Goal: Transaction & Acquisition: Download file/media

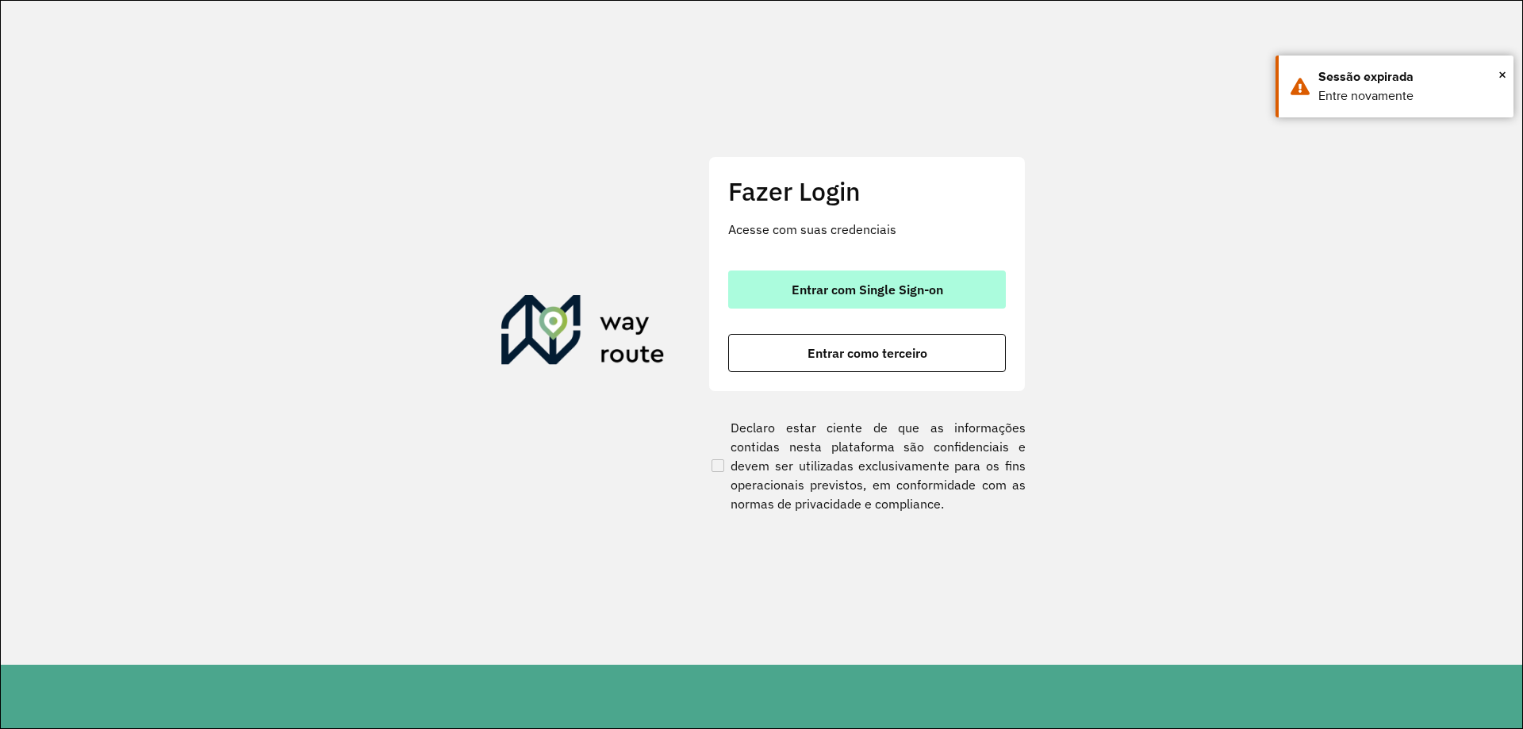
click at [850, 285] on span "Entrar com Single Sign-on" at bounding box center [868, 289] width 152 height 13
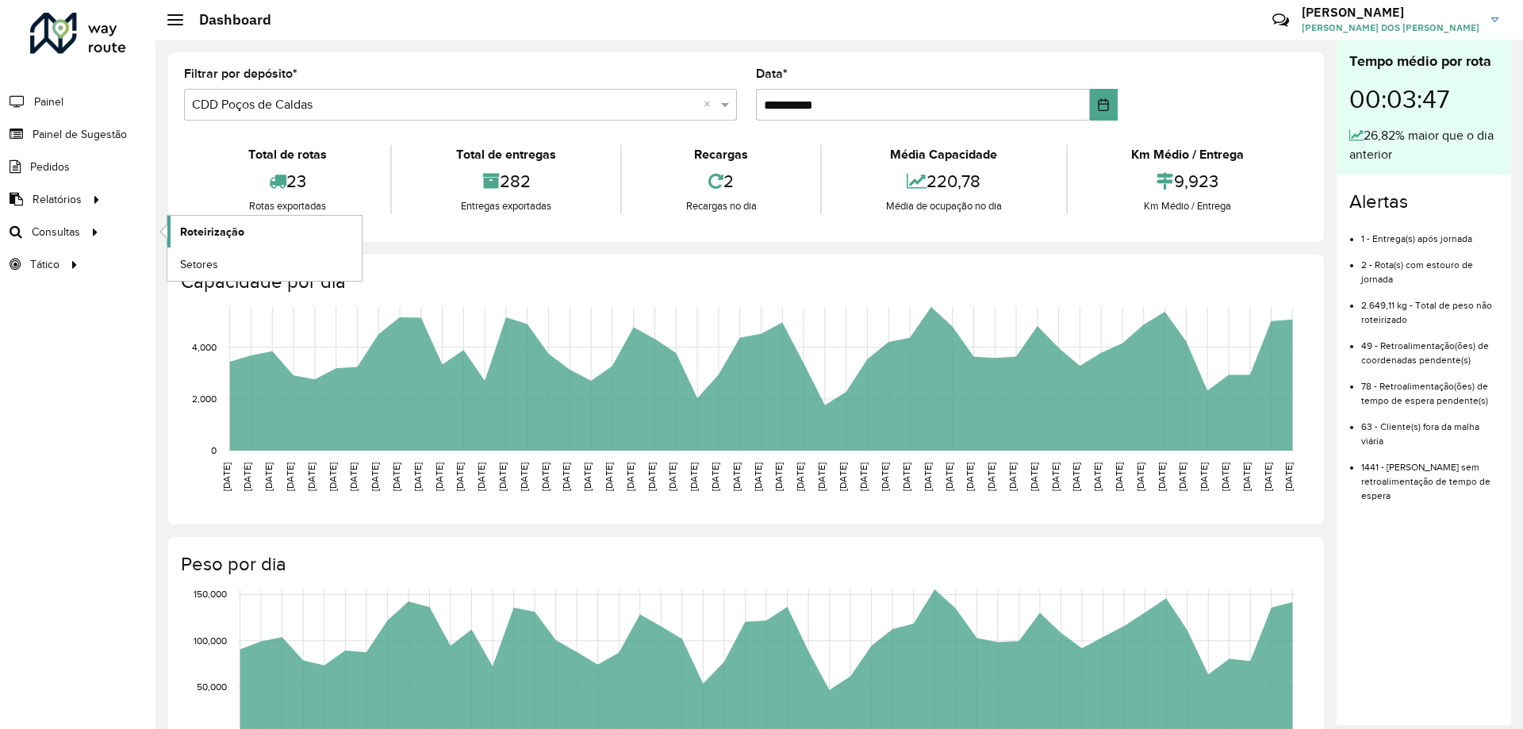
click at [227, 225] on span "Roteirização" at bounding box center [212, 232] width 64 height 17
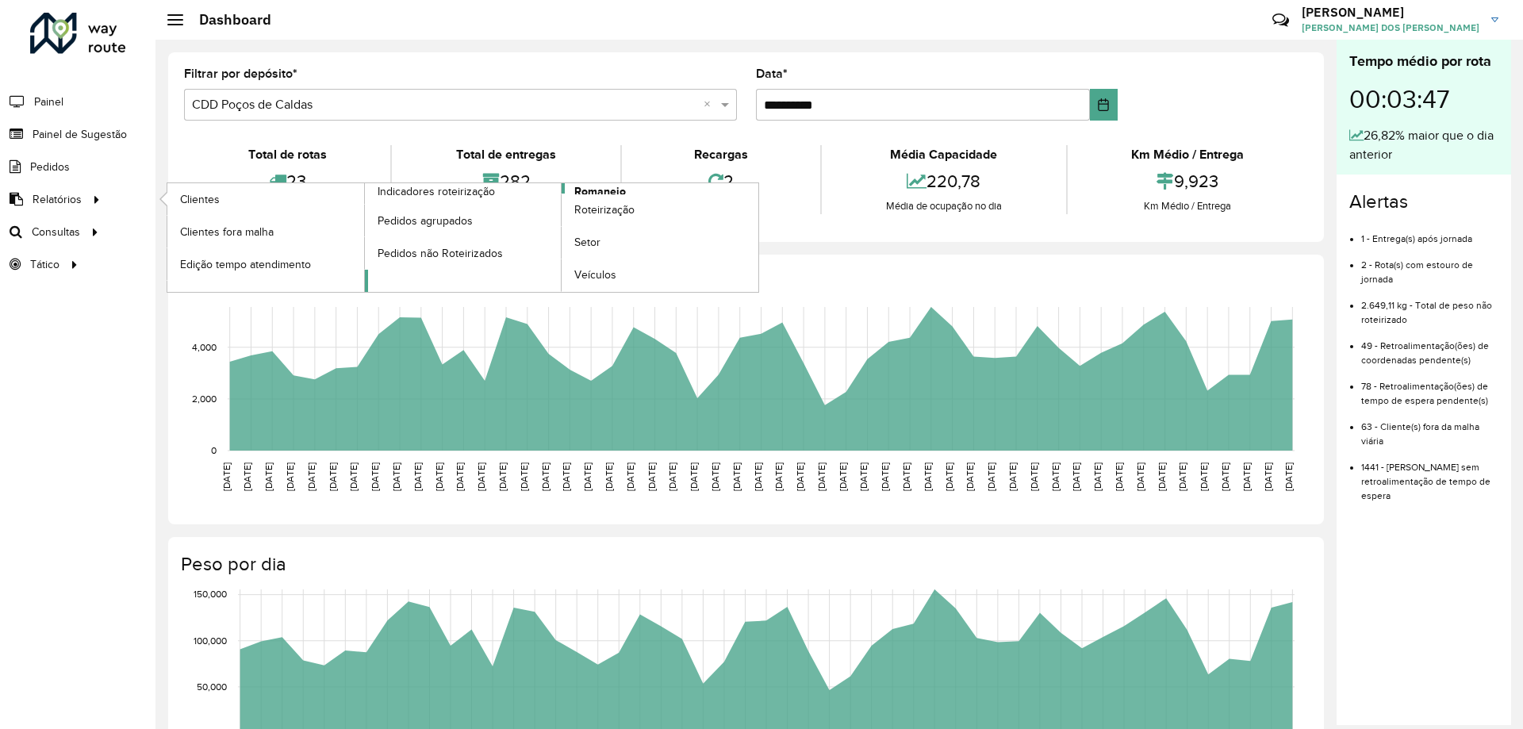
click at [621, 185] on span "Romaneio" at bounding box center [600, 191] width 52 height 17
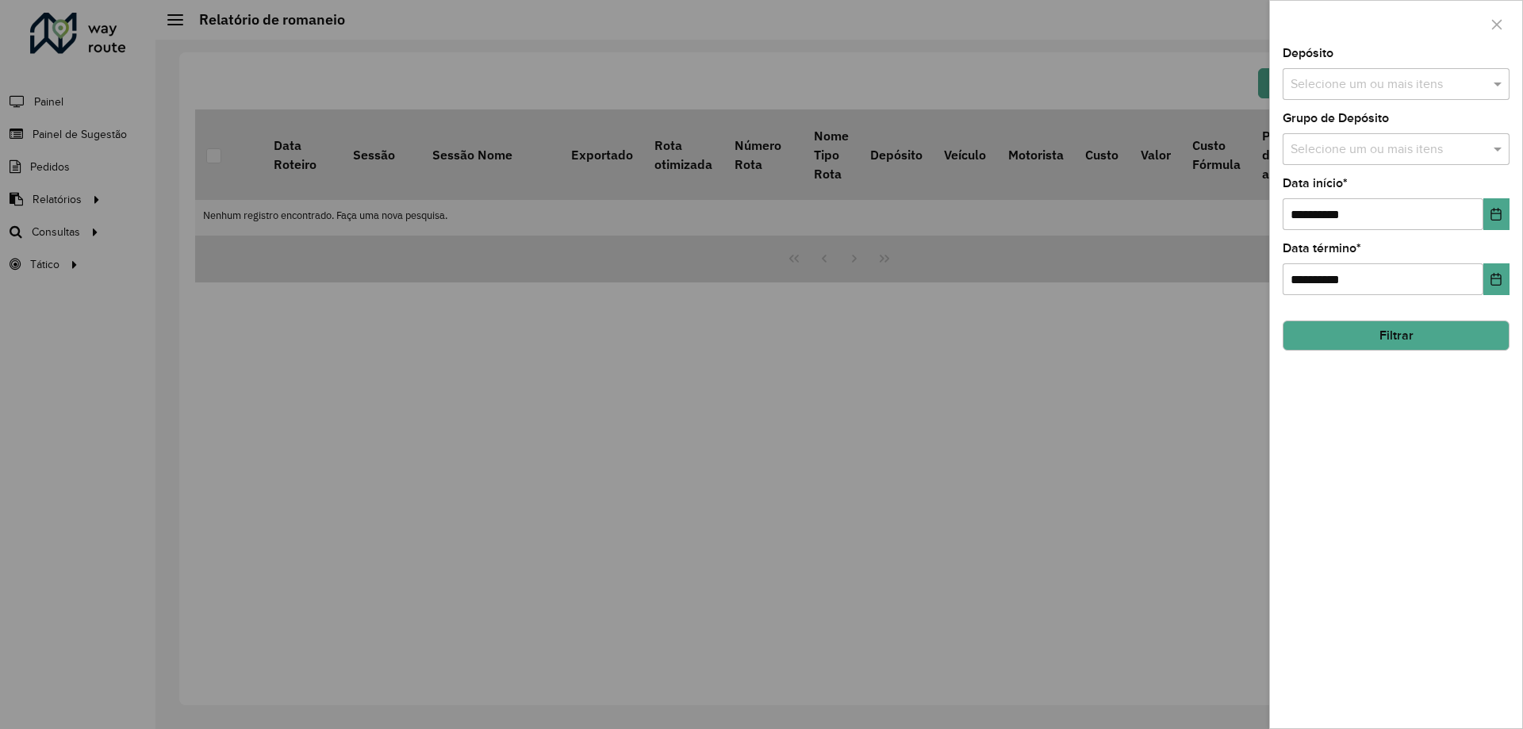
drag, startPoint x: 795, startPoint y: 447, endPoint x: 394, endPoint y: 440, distance: 400.7
click at [794, 450] on div at bounding box center [761, 364] width 1523 height 729
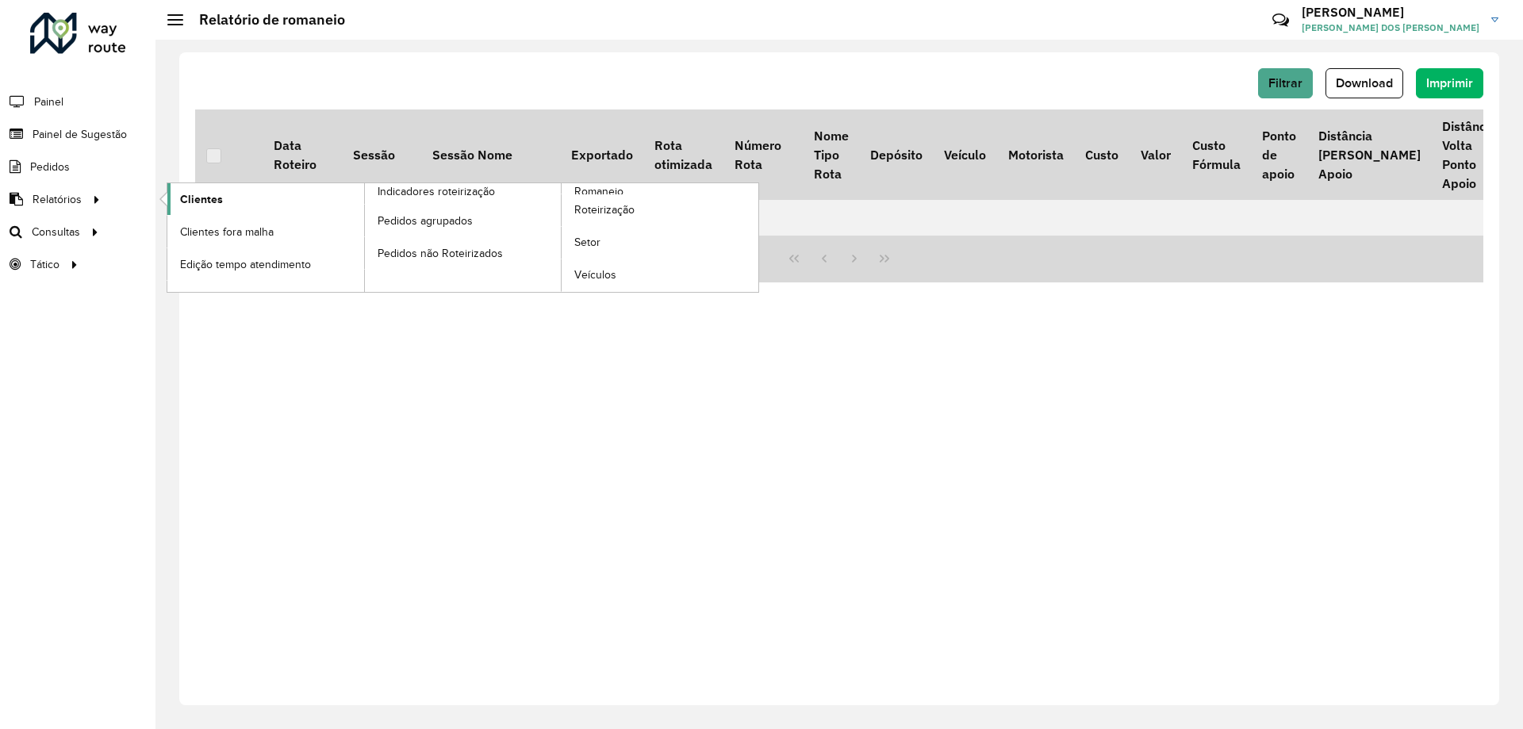
click at [230, 190] on link "Clientes" at bounding box center [265, 199] width 197 height 32
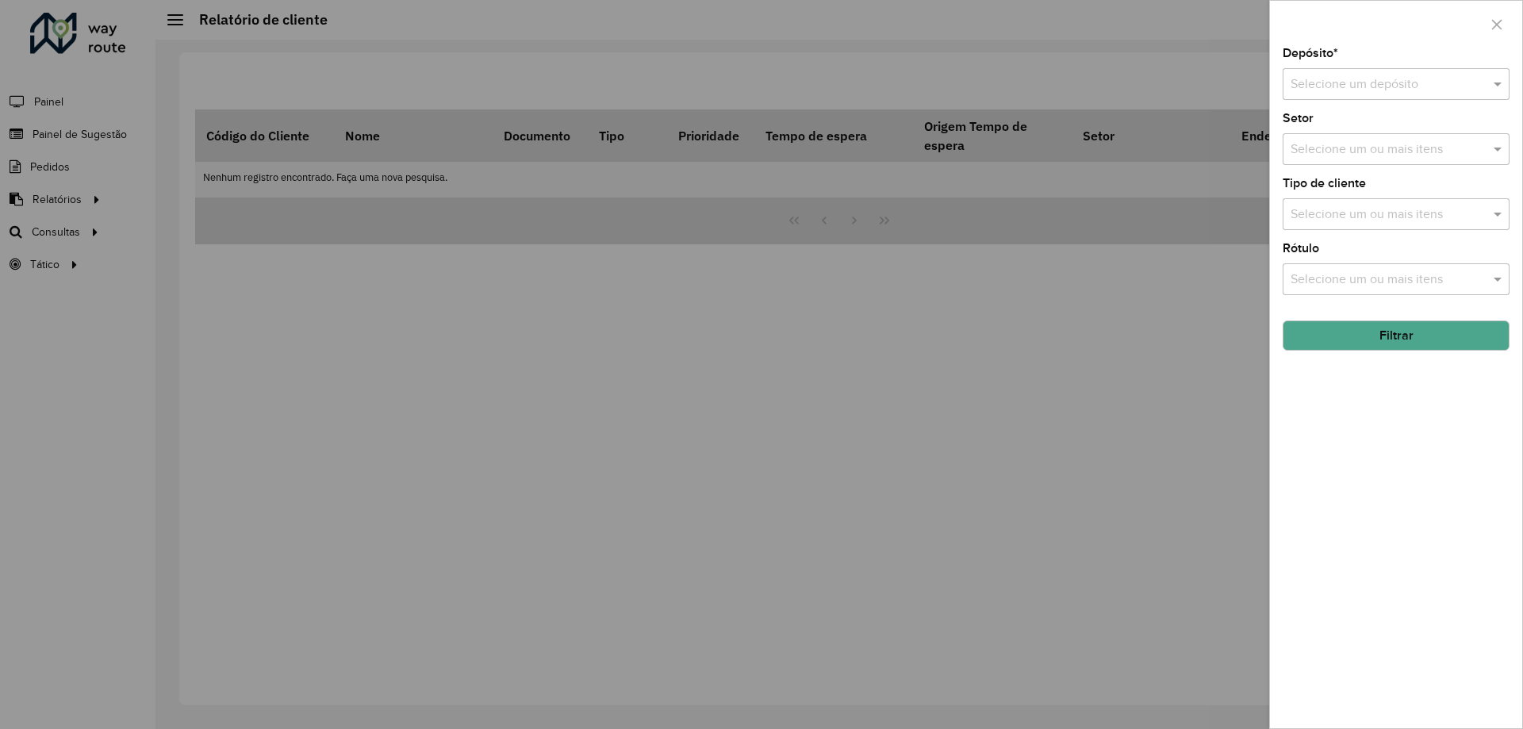
click at [1421, 93] on input "text" at bounding box center [1380, 84] width 179 height 19
click at [1404, 159] on span "CDD Poços de Caldas" at bounding box center [1350, 156] width 121 height 13
click at [1416, 340] on button "Filtrar" at bounding box center [1396, 335] width 227 height 30
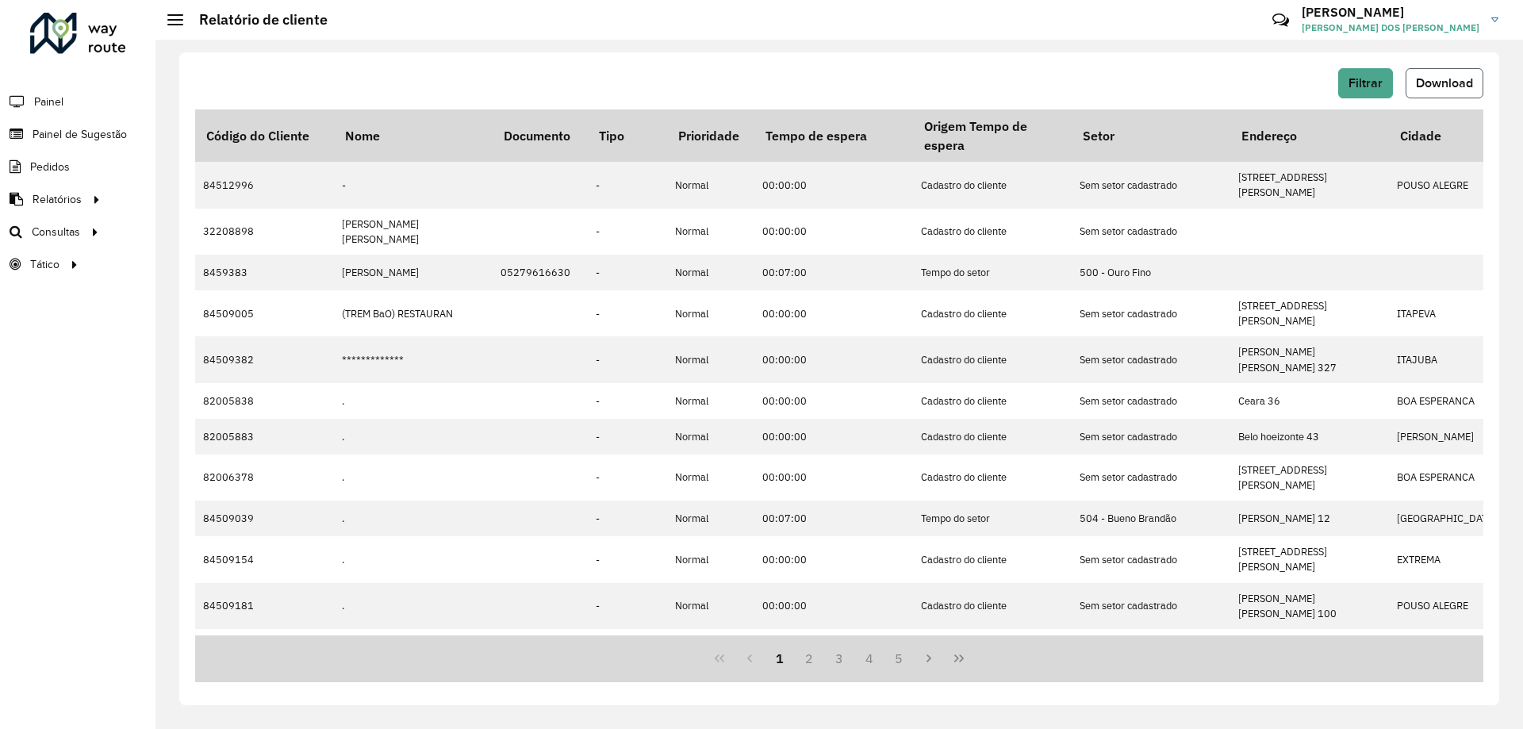
click at [1452, 75] on button "Download" at bounding box center [1445, 83] width 78 height 30
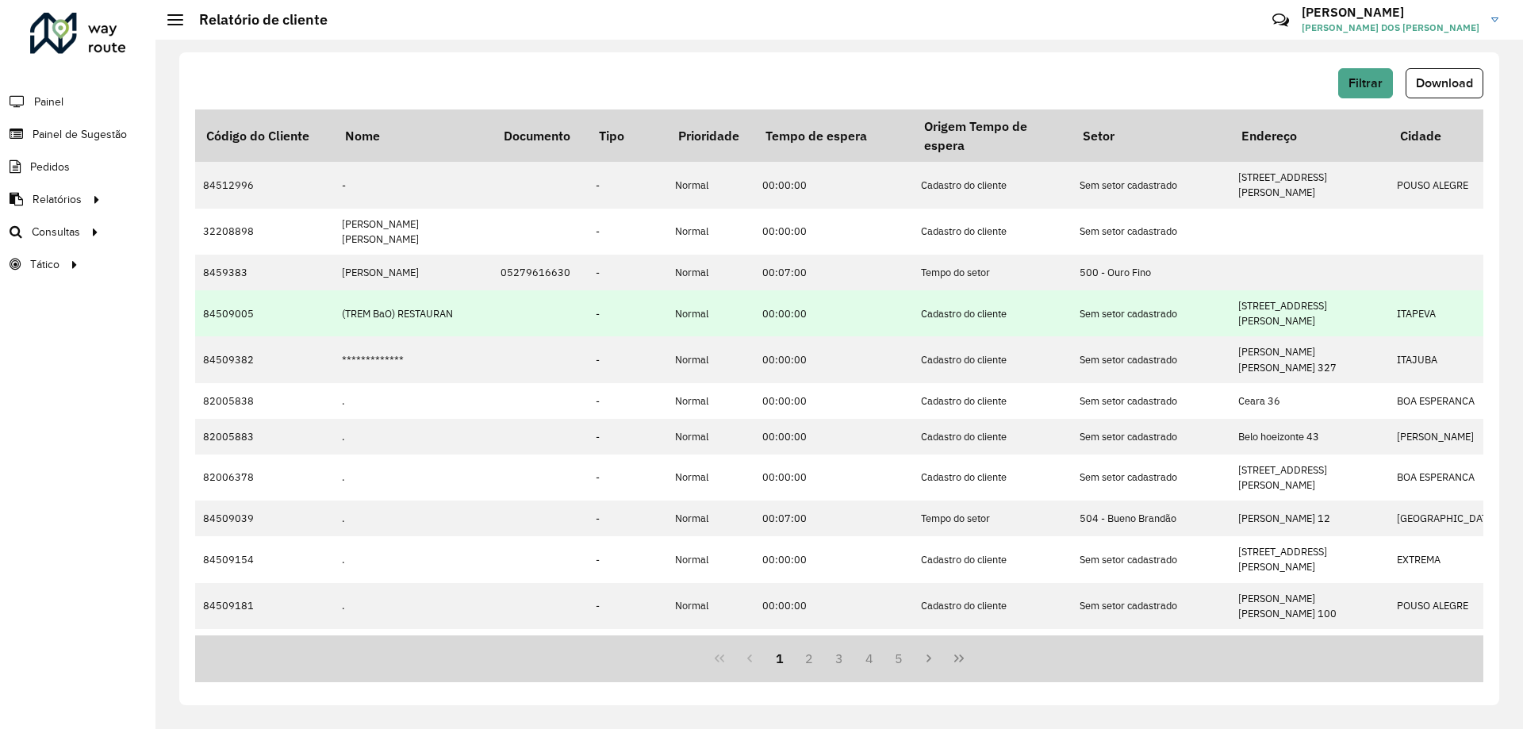
click at [968, 302] on td "Cadastro do cliente" at bounding box center [992, 313] width 159 height 46
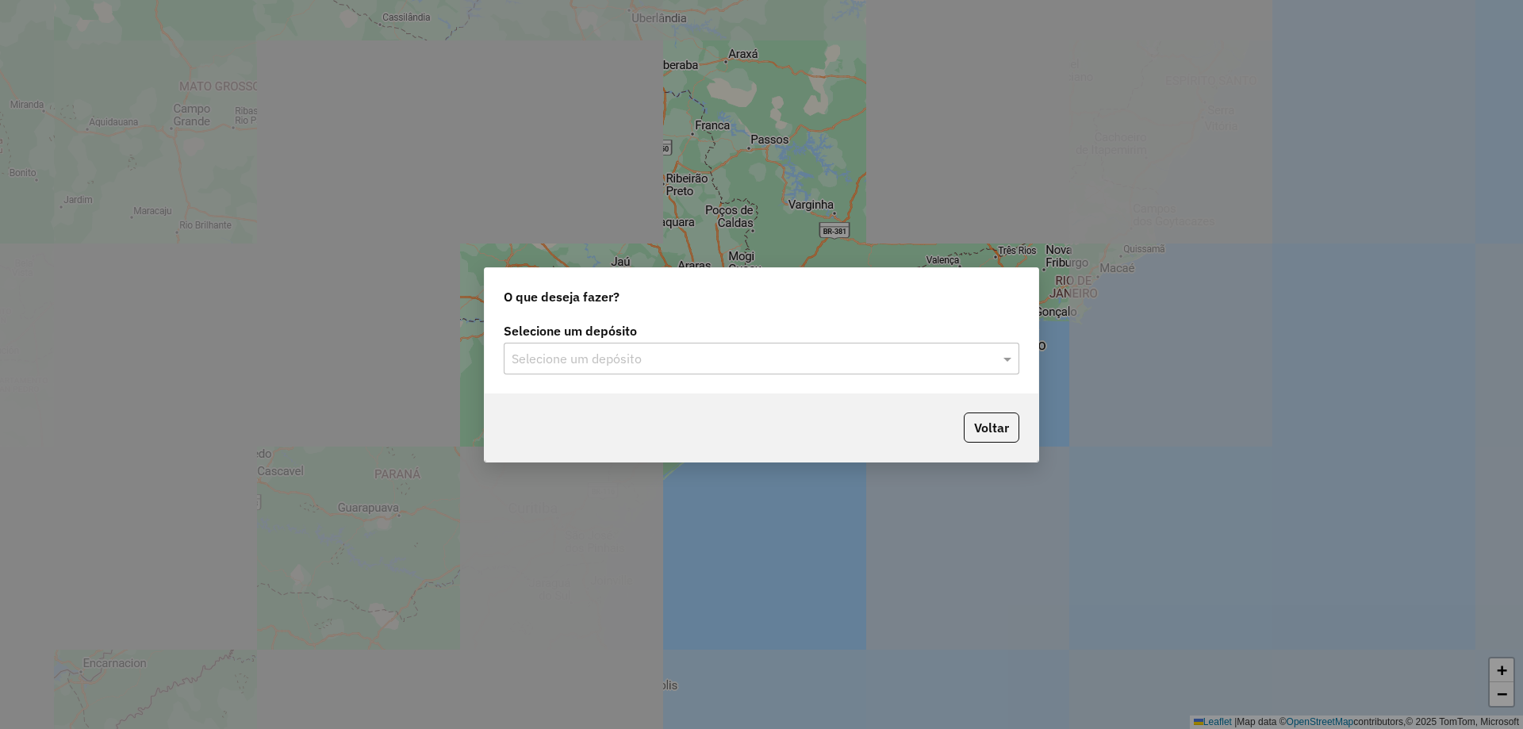
click at [750, 367] on input "text" at bounding box center [746, 359] width 468 height 19
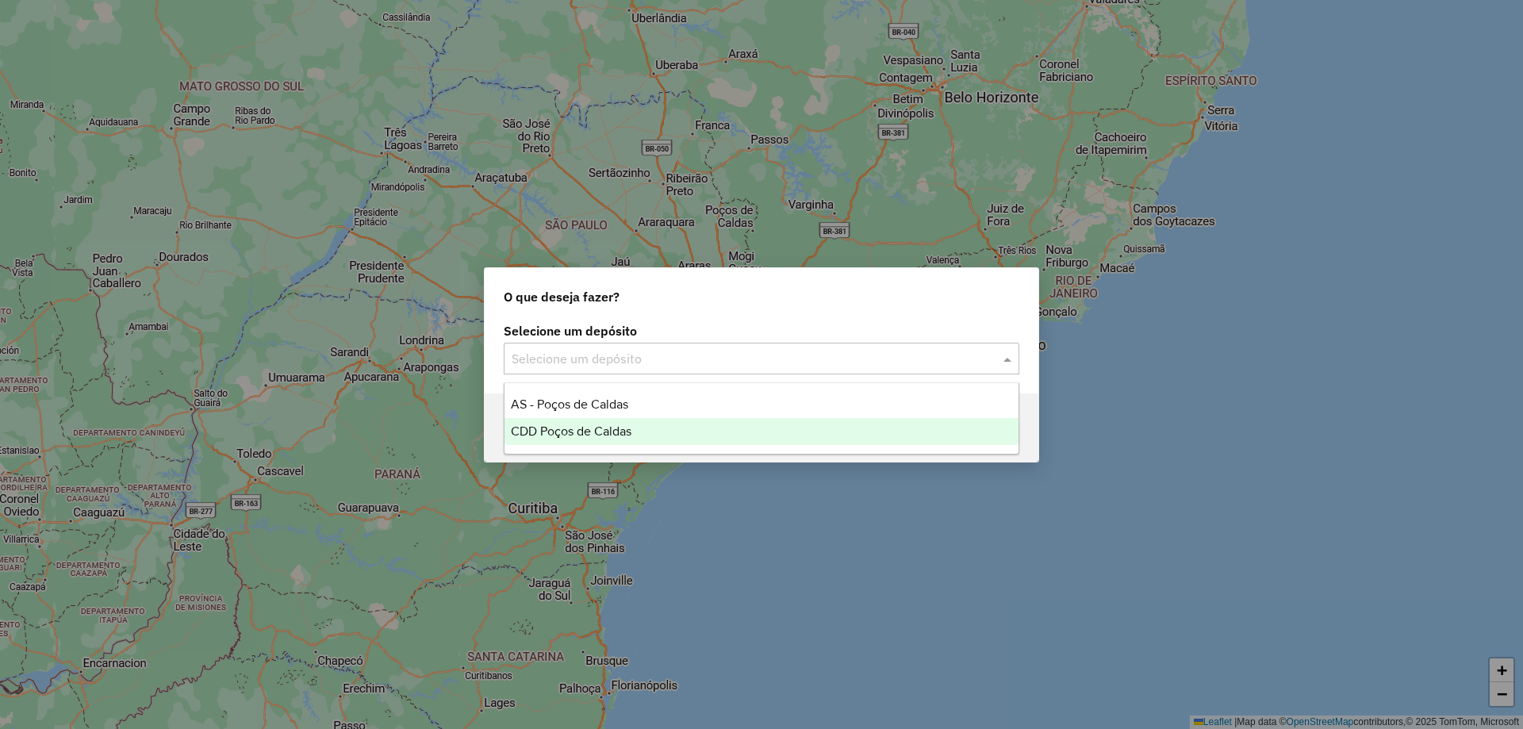
click at [692, 428] on div "CDD Poços de Caldas" at bounding box center [762, 431] width 514 height 27
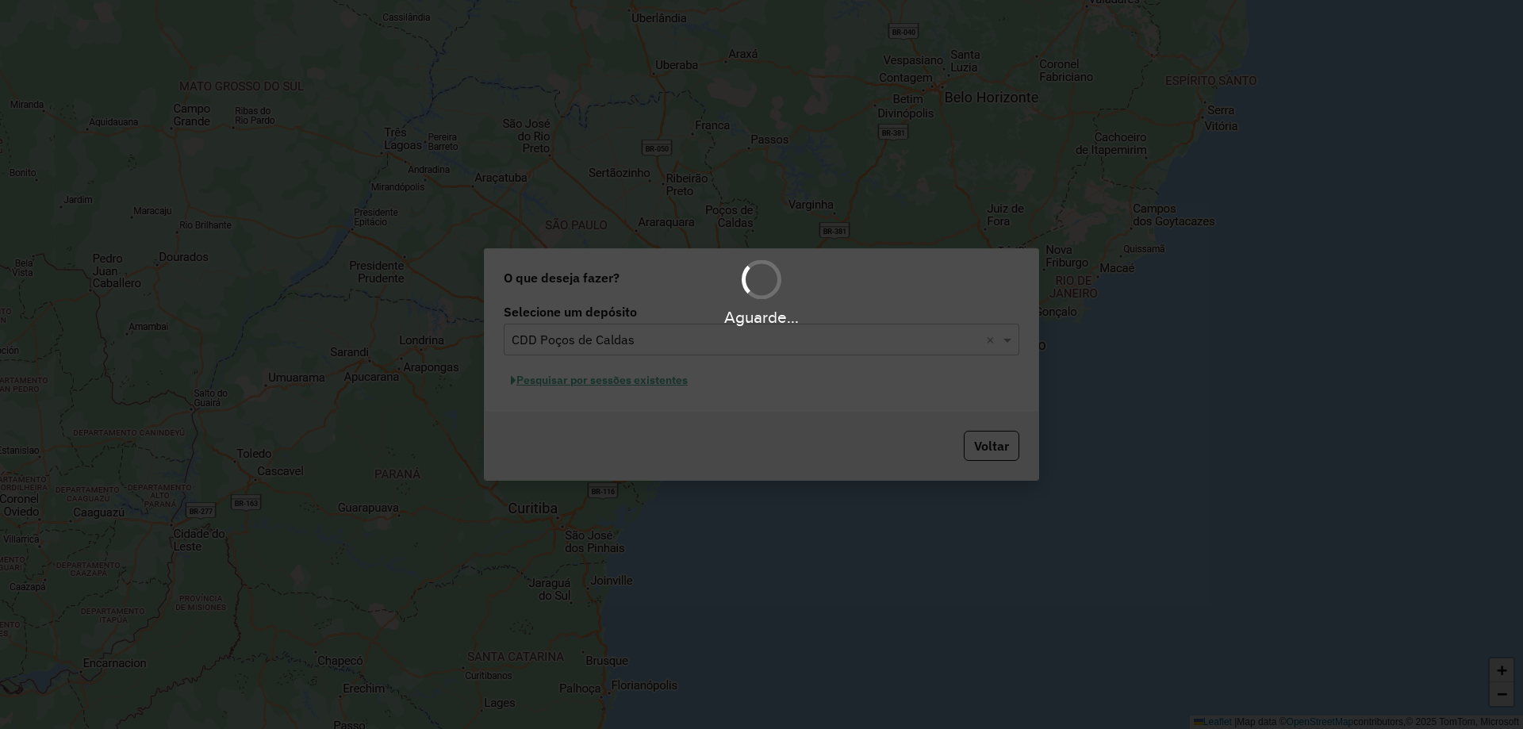
click at [652, 388] on div "Aguarde..." at bounding box center [761, 364] width 1523 height 729
